Goal: Task Accomplishment & Management: Use online tool/utility

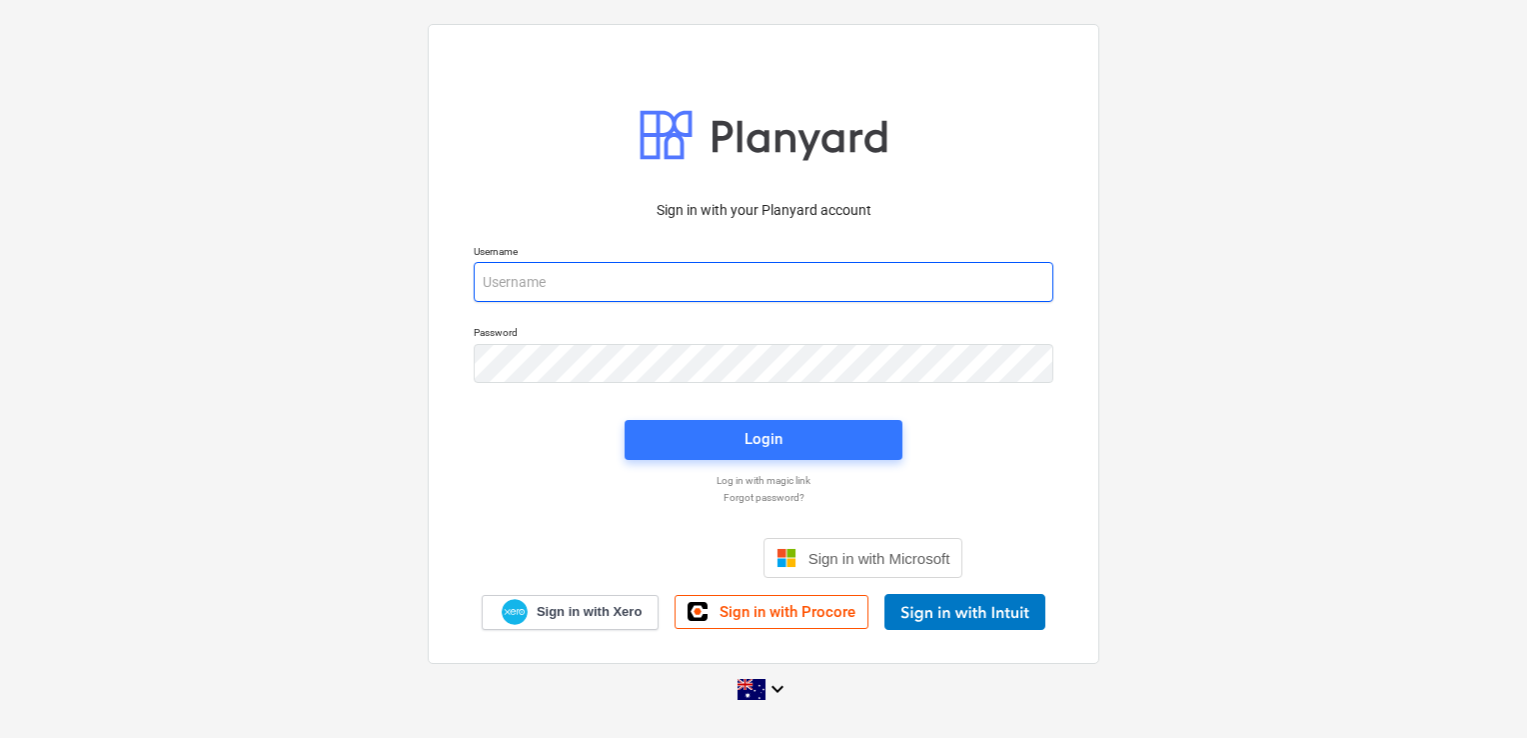
click at [634, 274] on input "email" at bounding box center [764, 282] width 580 height 40
type input "[EMAIL_ADDRESS][DOMAIN_NAME]"
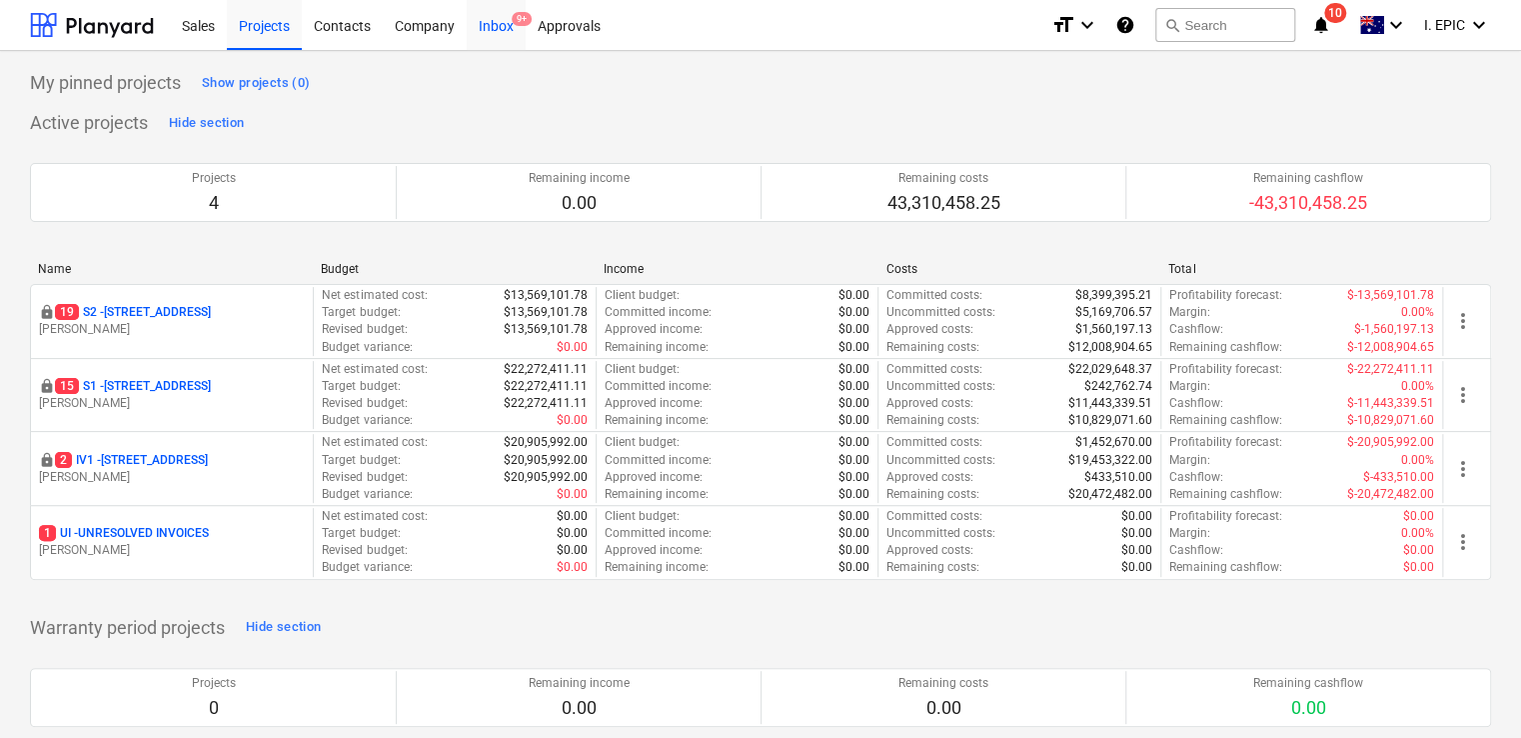
click at [477, 28] on div "Inbox 9+" at bounding box center [496, 24] width 59 height 51
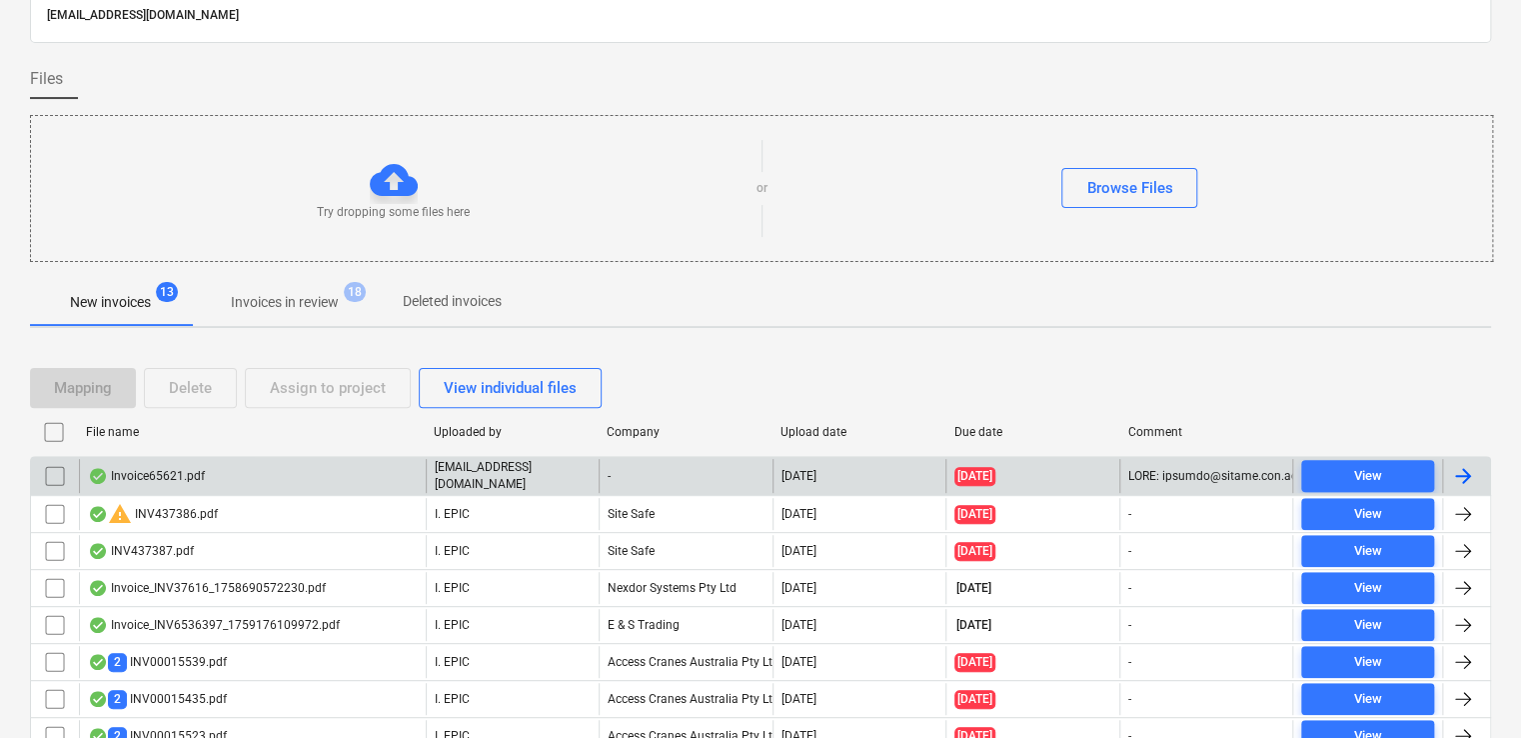
scroll to position [256, 0]
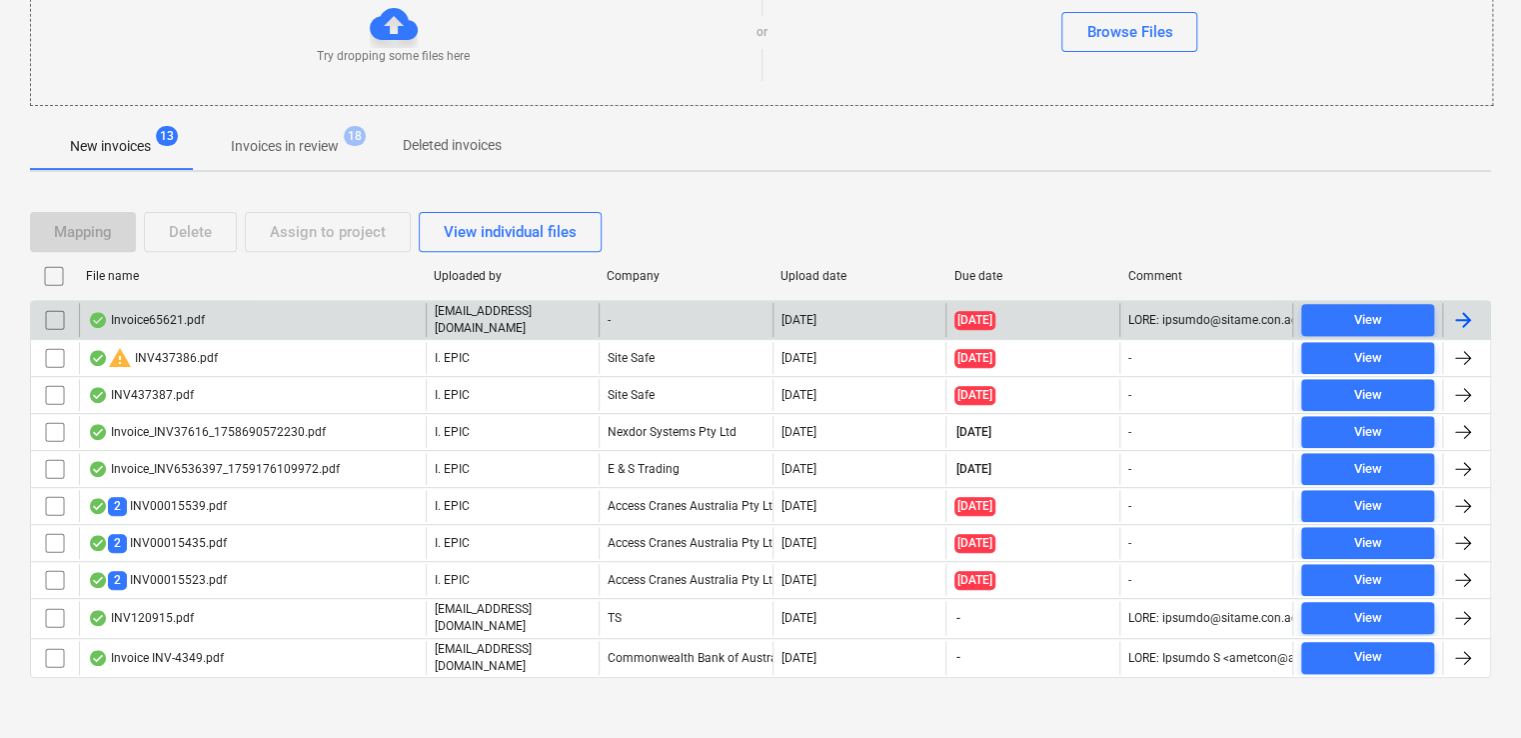
click at [317, 316] on div "Invoice65621.pdf" at bounding box center [252, 320] width 347 height 34
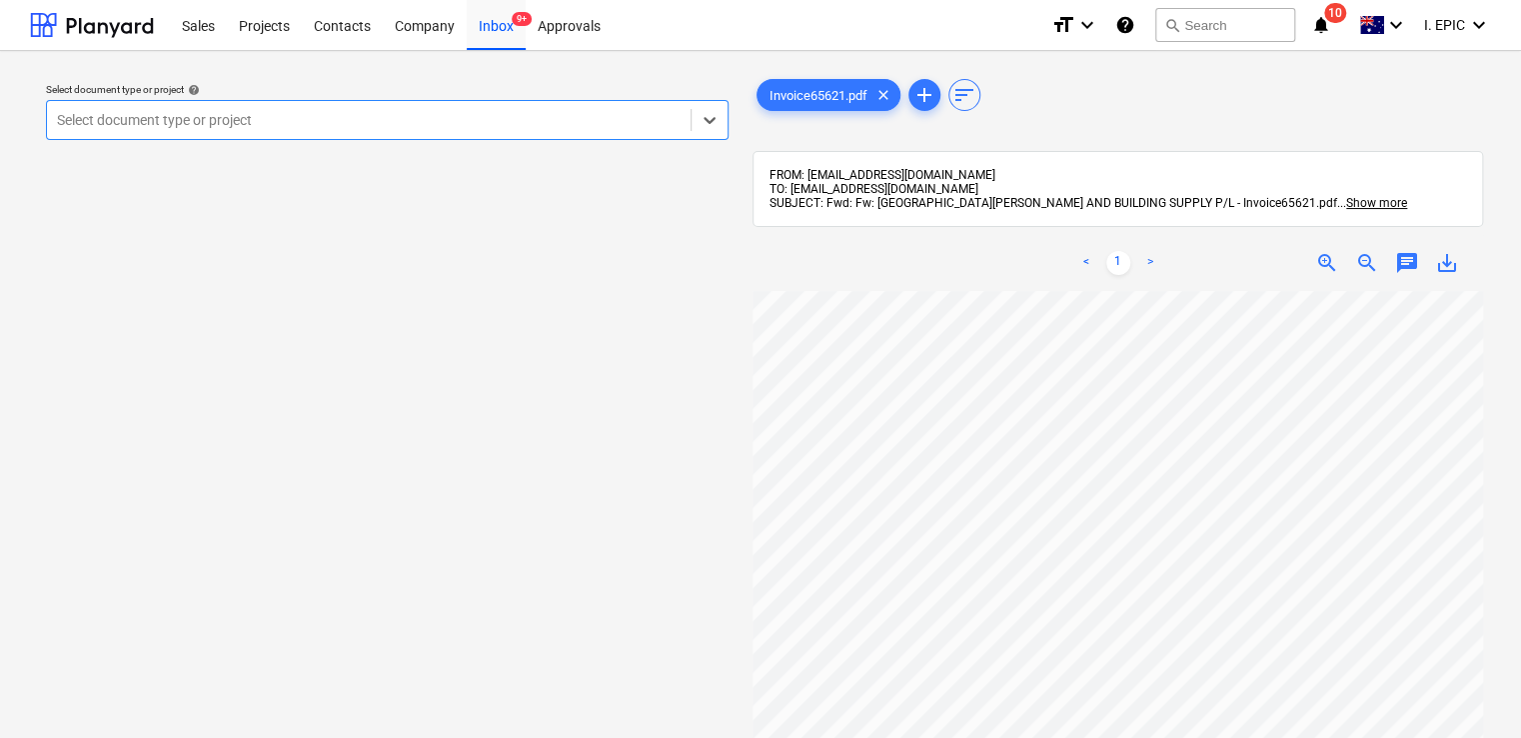
click at [1410, 254] on span "chat" at bounding box center [1407, 263] width 24 height 24
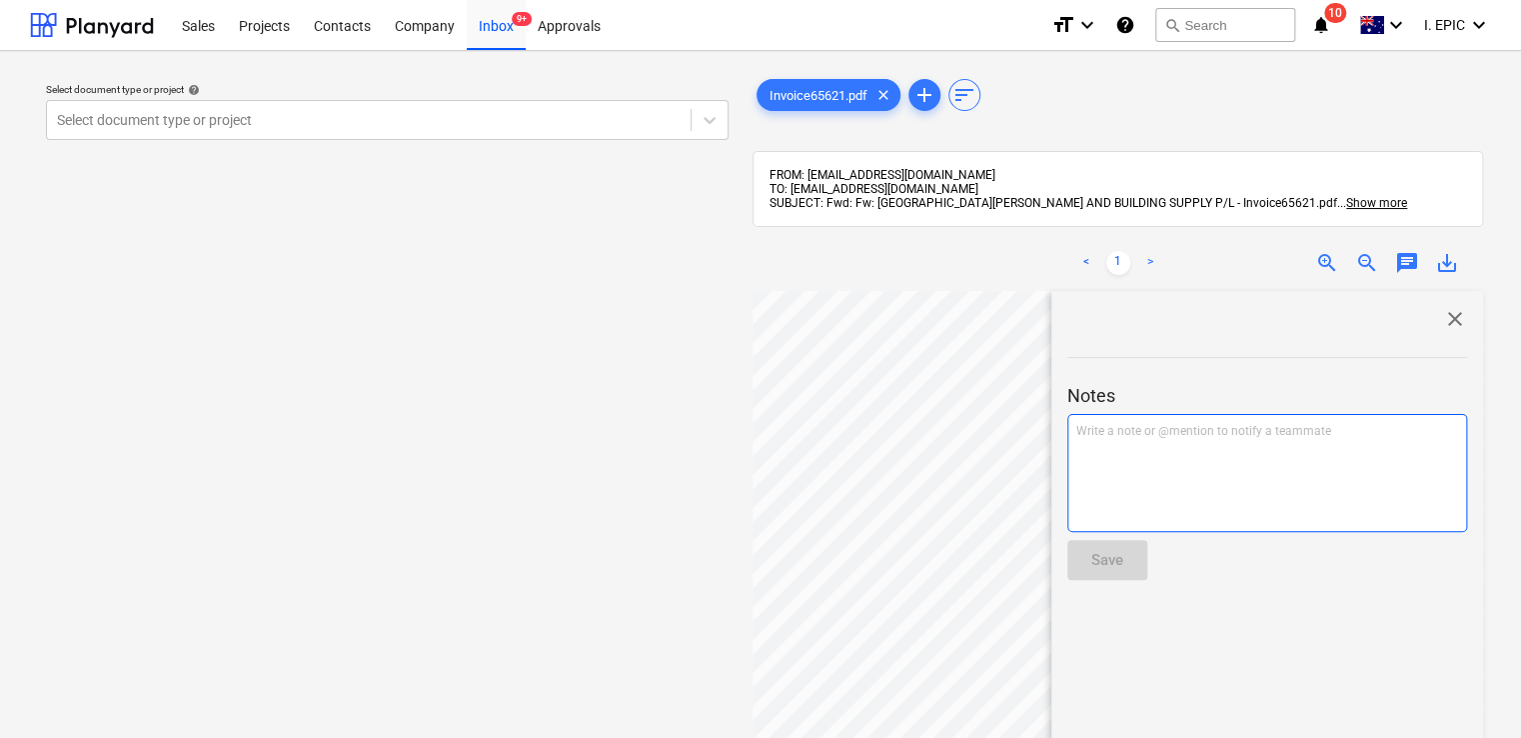
click at [1154, 436] on p "Write a note or @mention to notify a teammate [PERSON_NAME]" at bounding box center [1267, 431] width 382 height 17
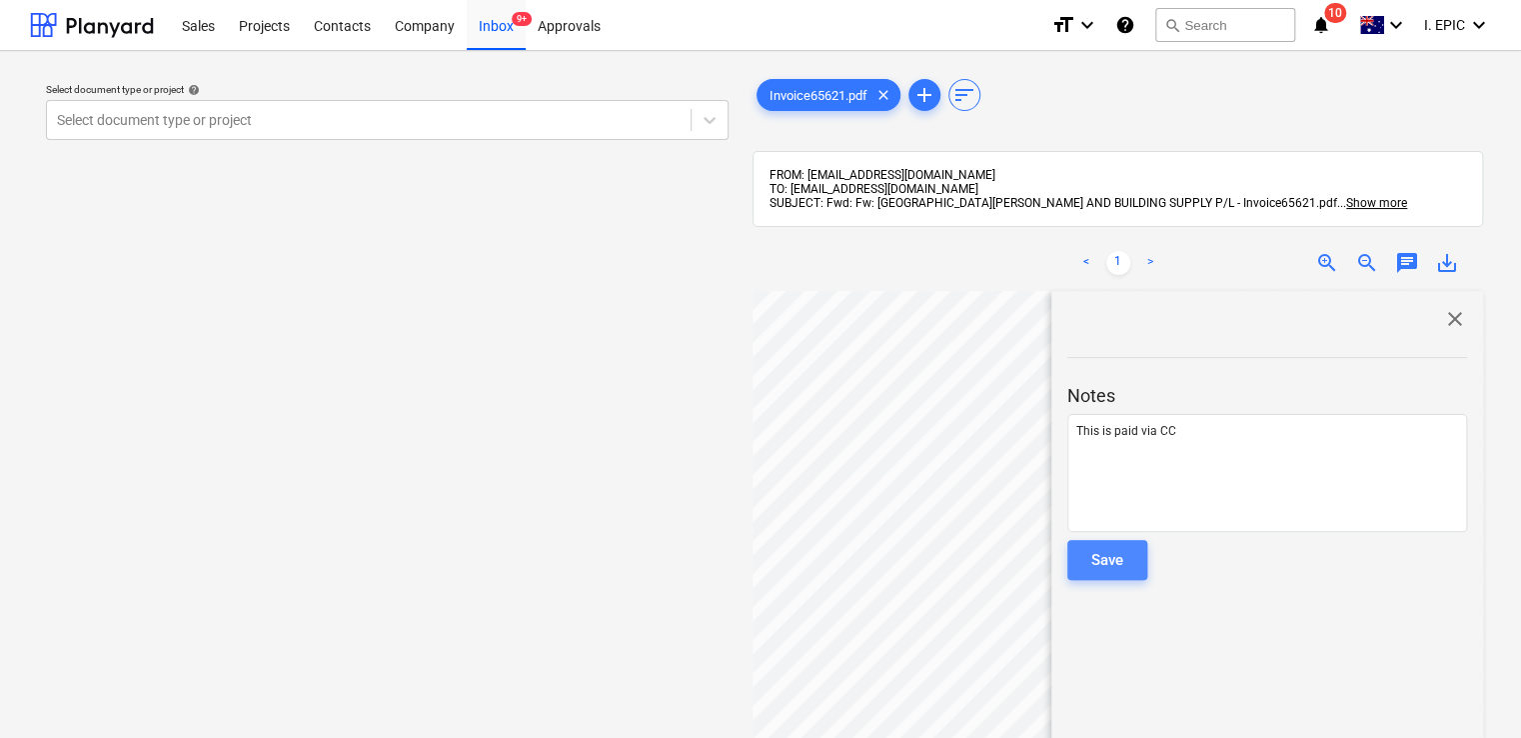
click at [1103, 553] on div "Save" at bounding box center [1107, 560] width 32 height 26
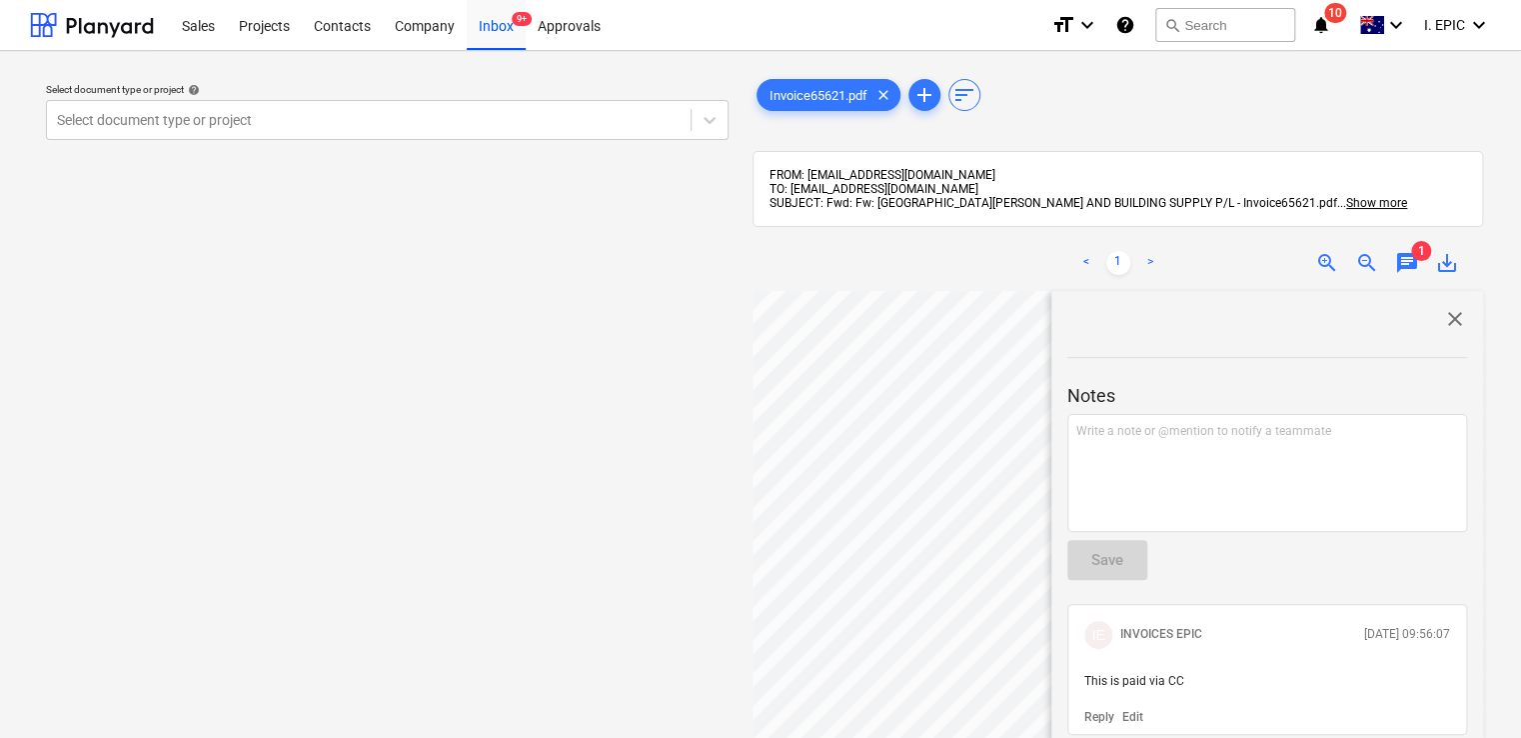
click at [1443, 316] on span "close" at bounding box center [1455, 319] width 24 height 24
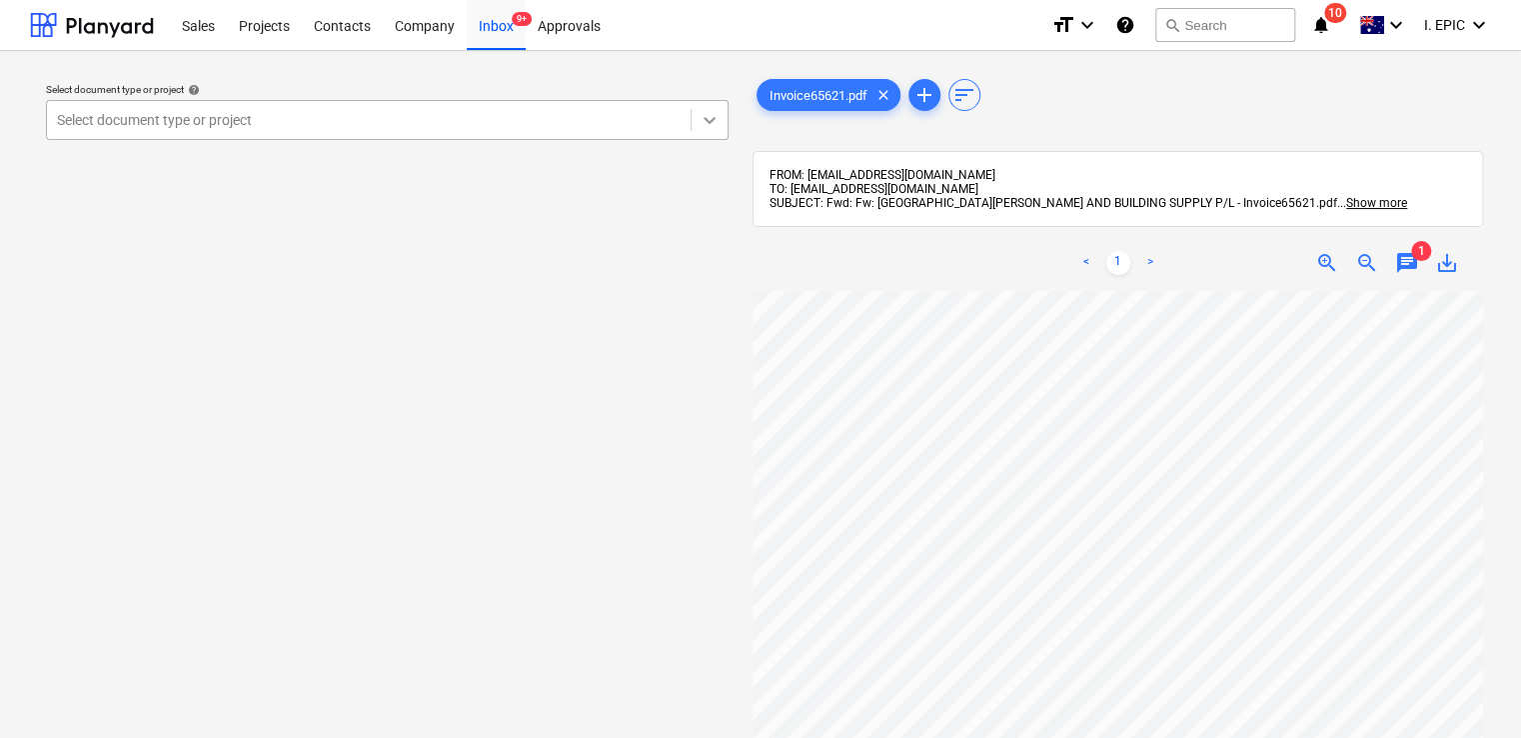
click at [711, 121] on icon at bounding box center [710, 120] width 12 height 7
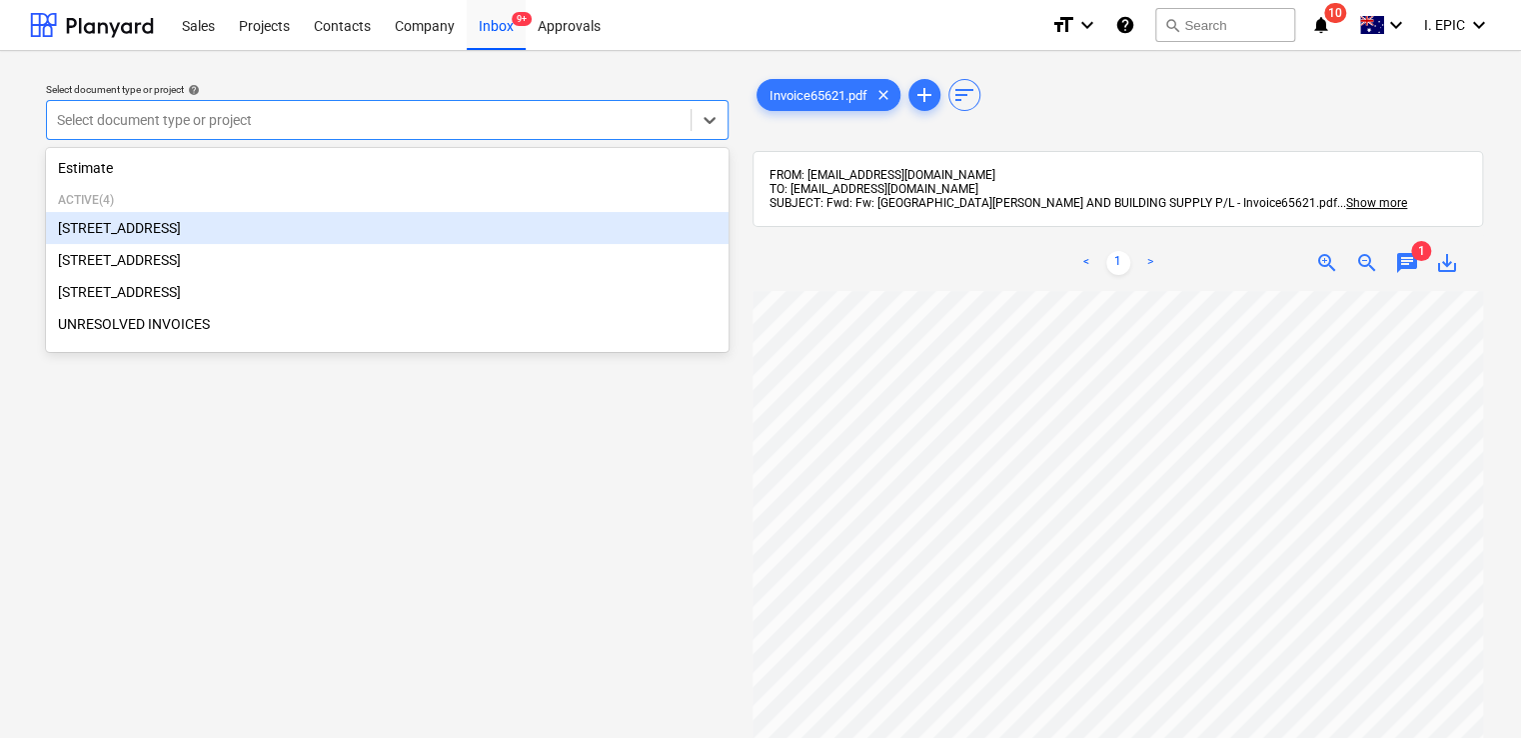
click at [239, 232] on div "[STREET_ADDRESS]" at bounding box center [387, 228] width 683 height 32
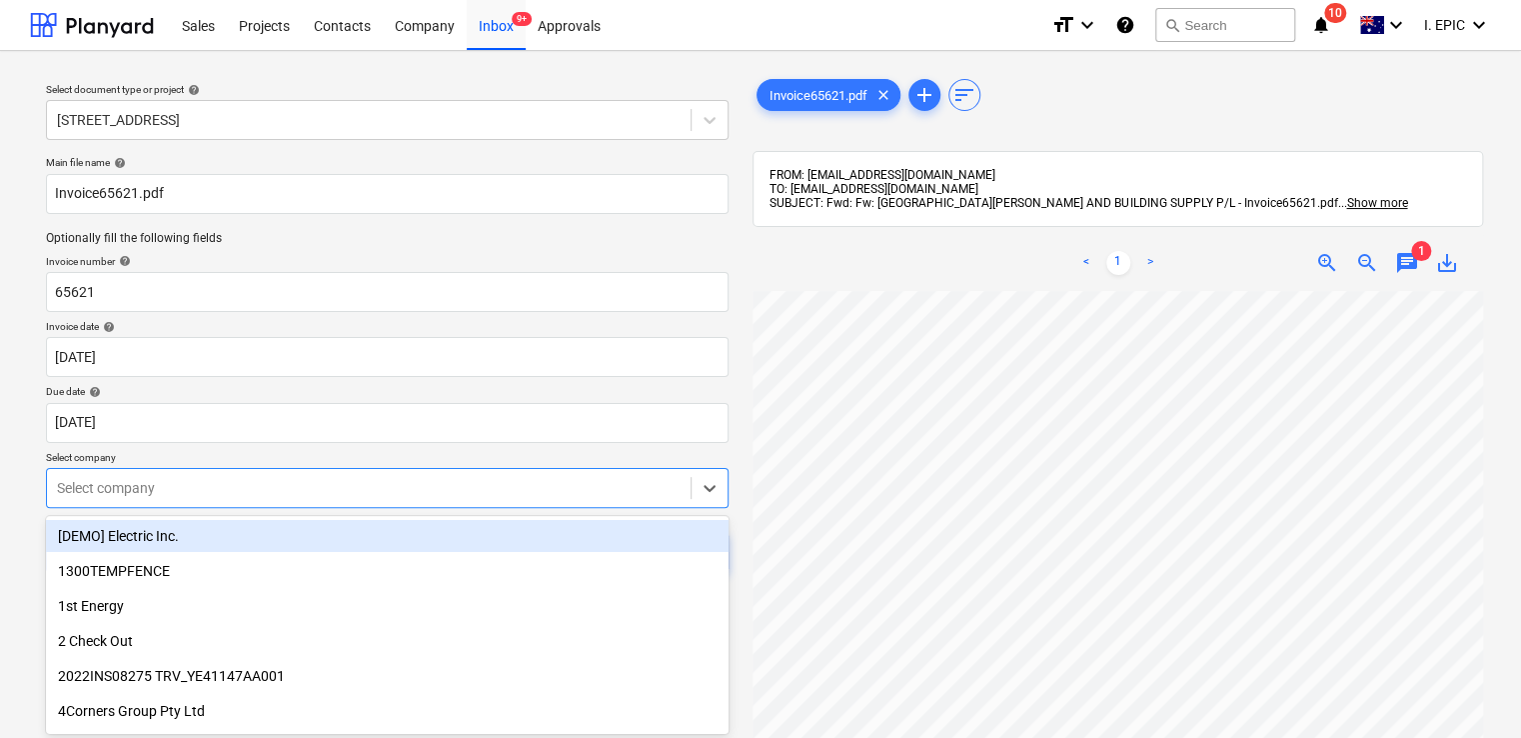
click at [316, 480] on body "Sales Projects Contacts Company Inbox 9+ Approvals format_size keyboard_arrow_d…" at bounding box center [760, 369] width 1521 height 738
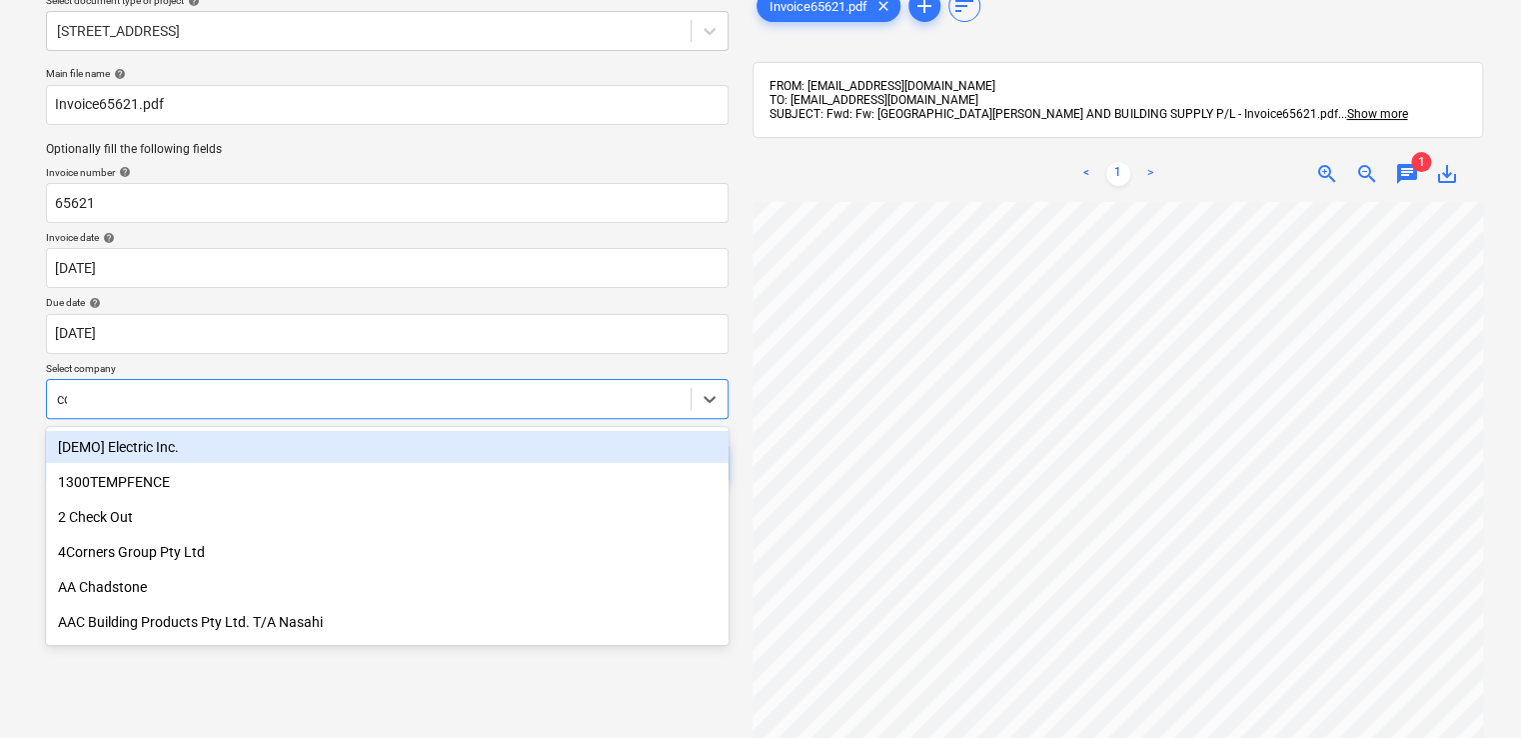
type input "col"
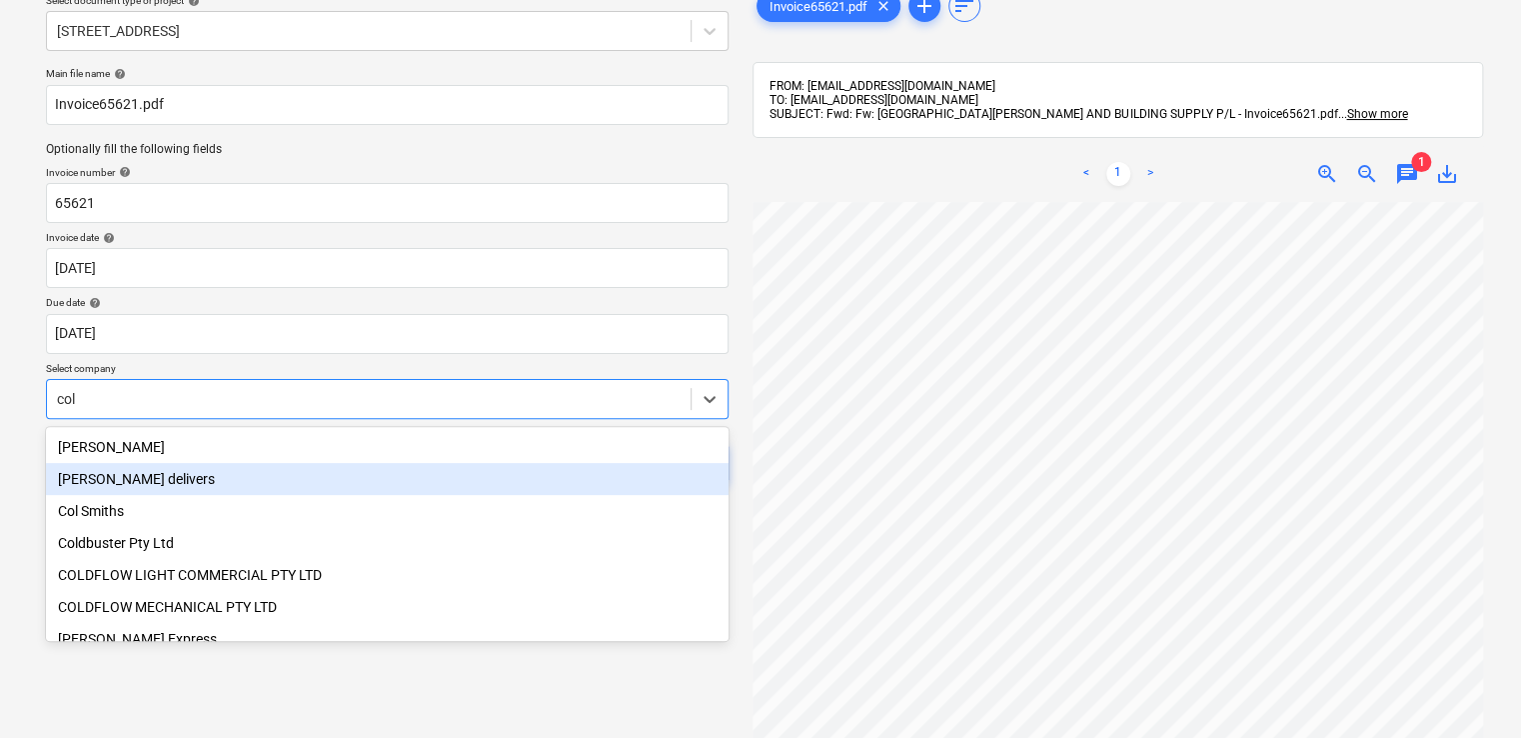
click at [163, 479] on div "[PERSON_NAME] delivers" at bounding box center [387, 479] width 683 height 32
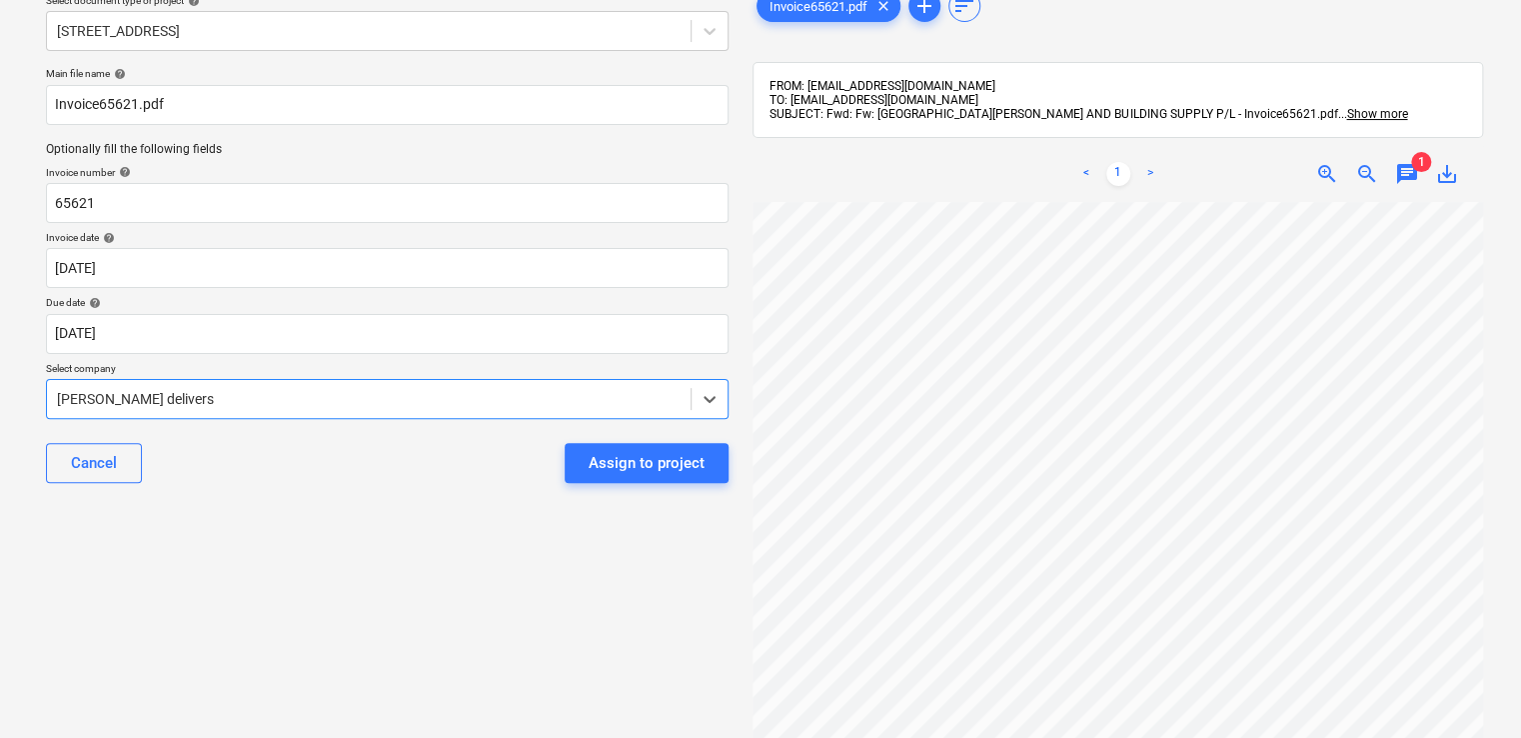
click at [280, 393] on div at bounding box center [369, 399] width 624 height 20
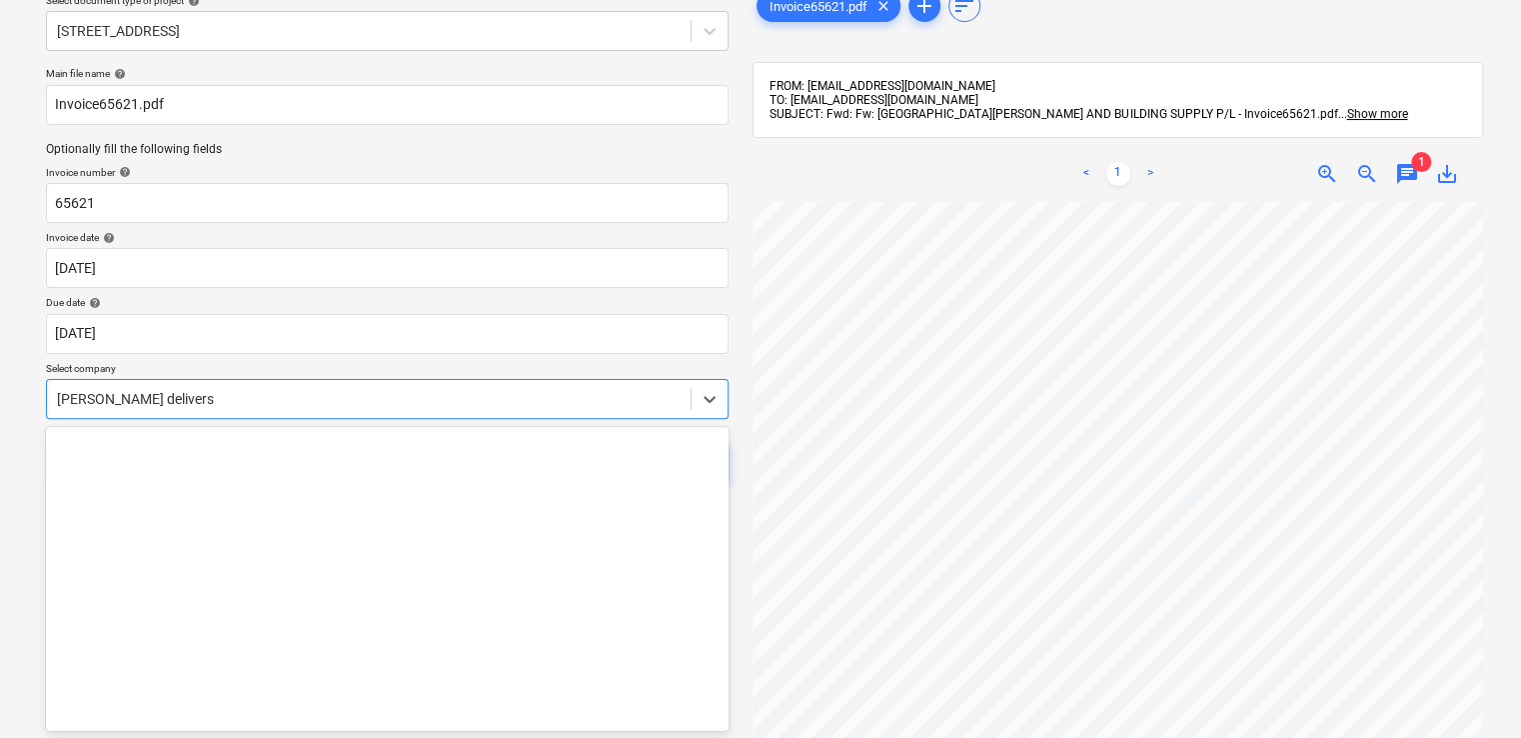
scroll to position [7871, 0]
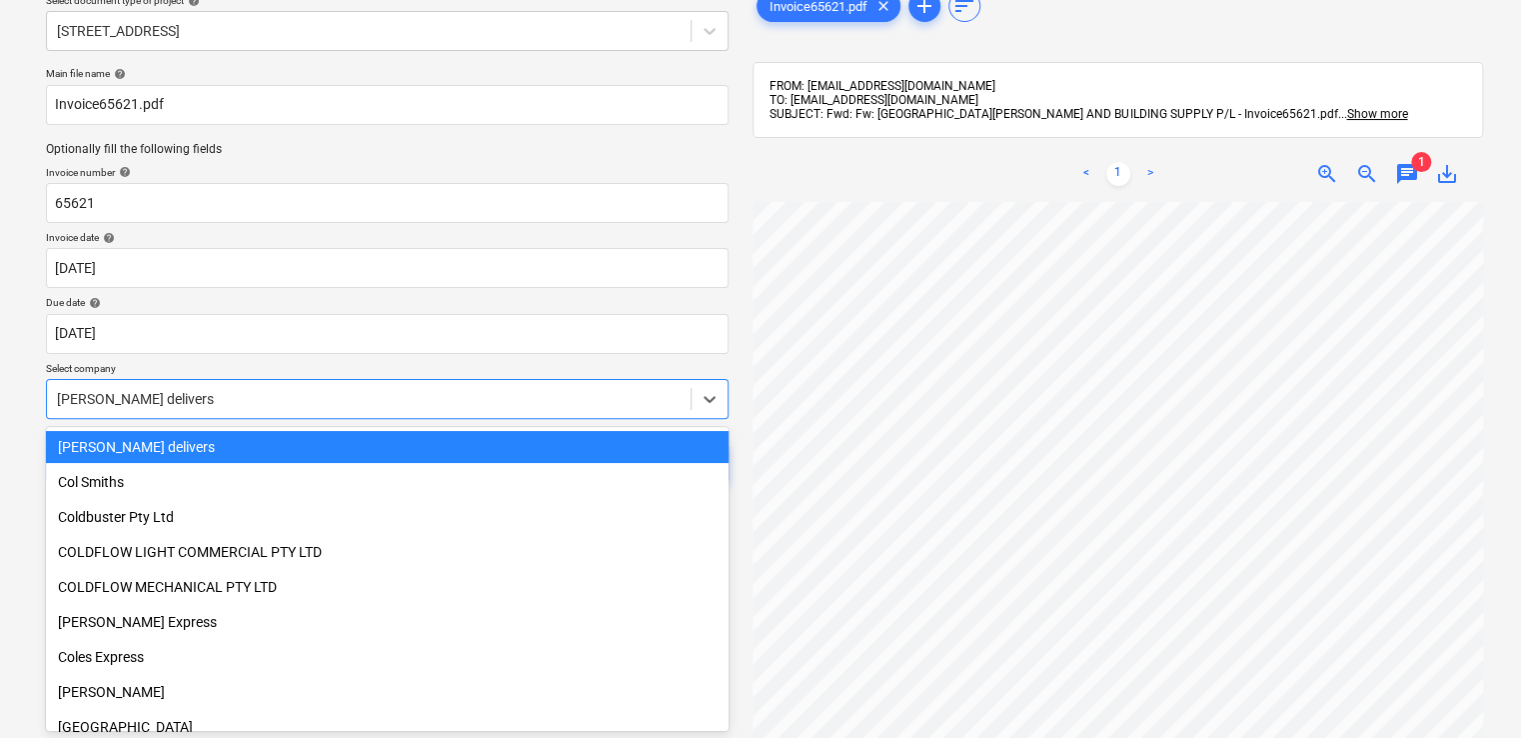
click at [162, 447] on div "[PERSON_NAME] delivers" at bounding box center [387, 447] width 683 height 32
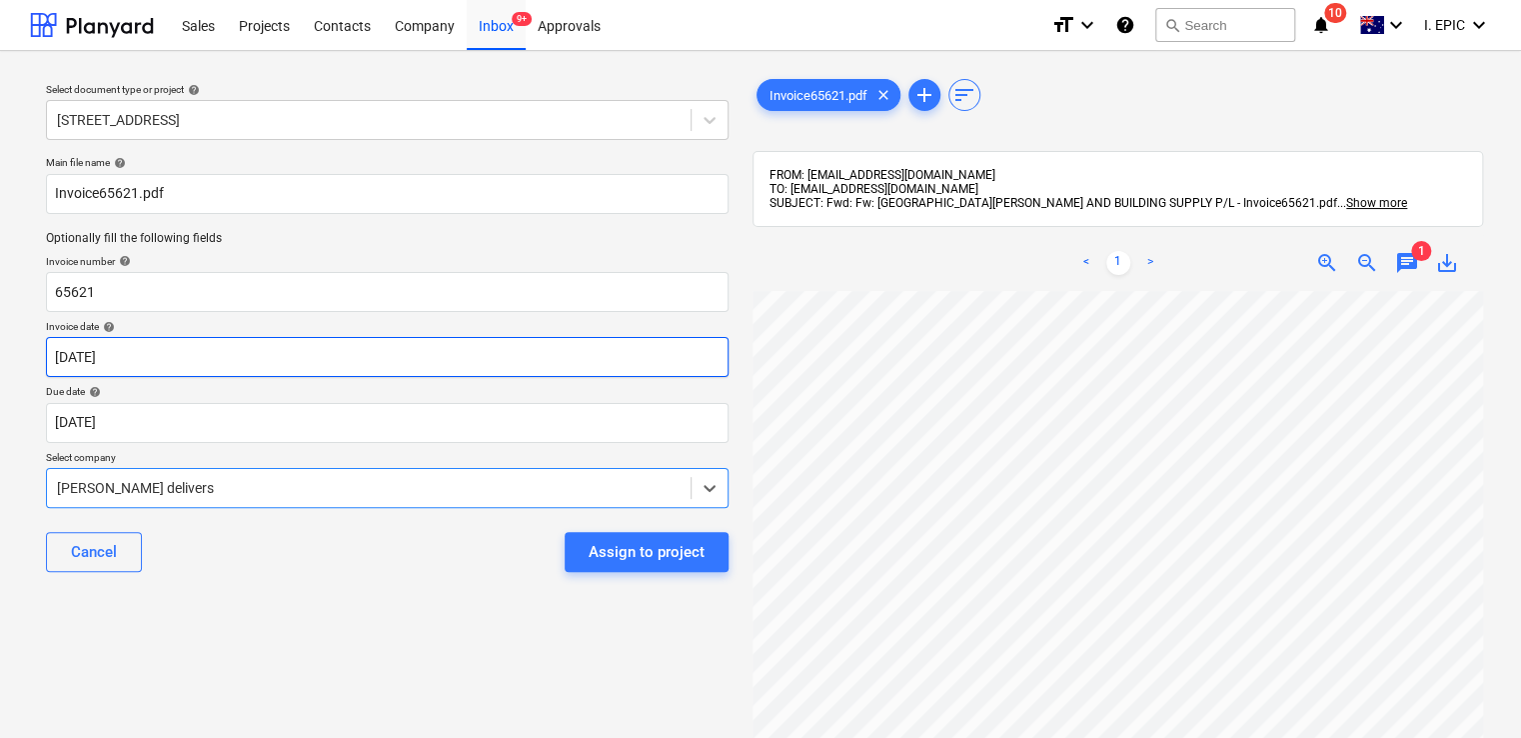
scroll to position [100, 0]
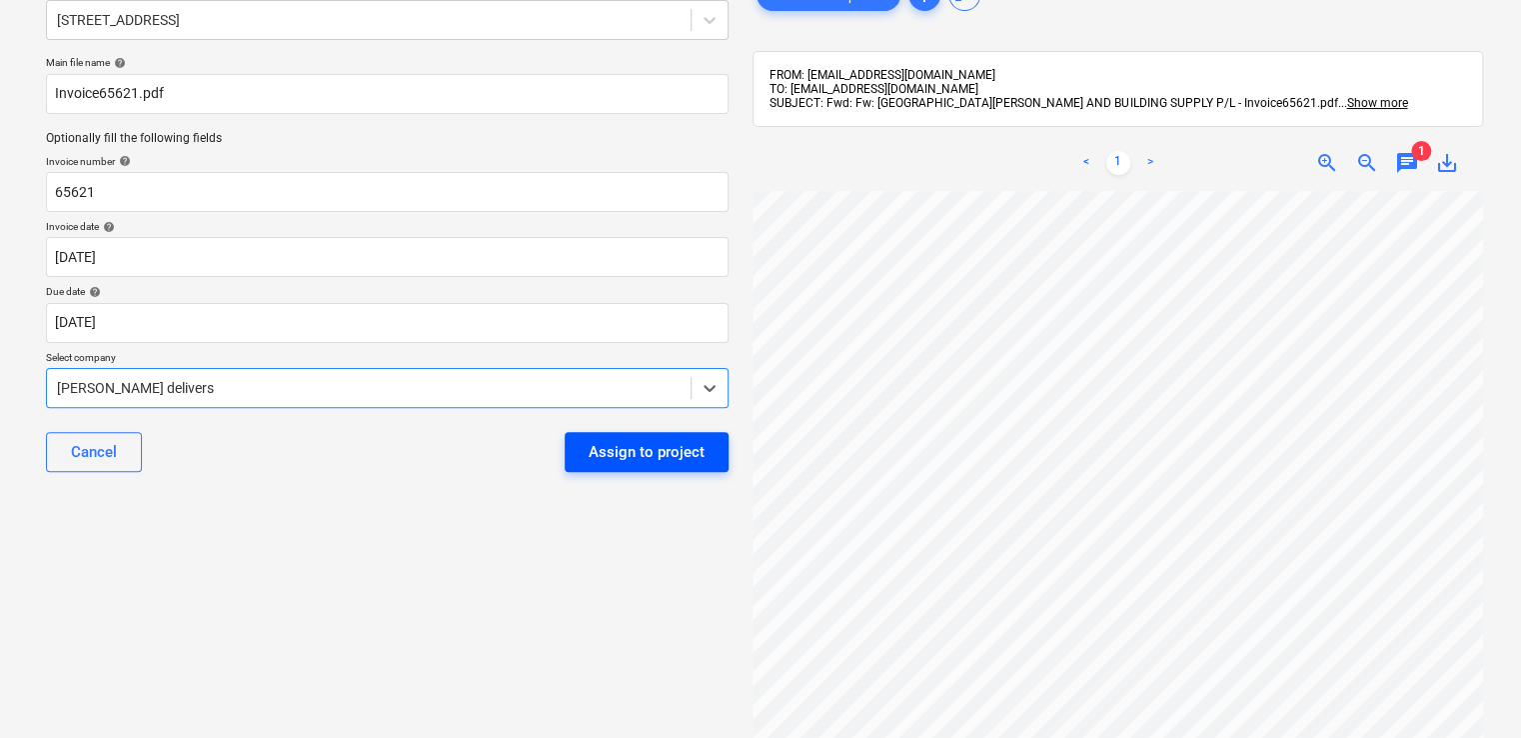
click at [618, 455] on div "Assign to project" at bounding box center [647, 452] width 116 height 26
